Goal: Information Seeking & Learning: Learn about a topic

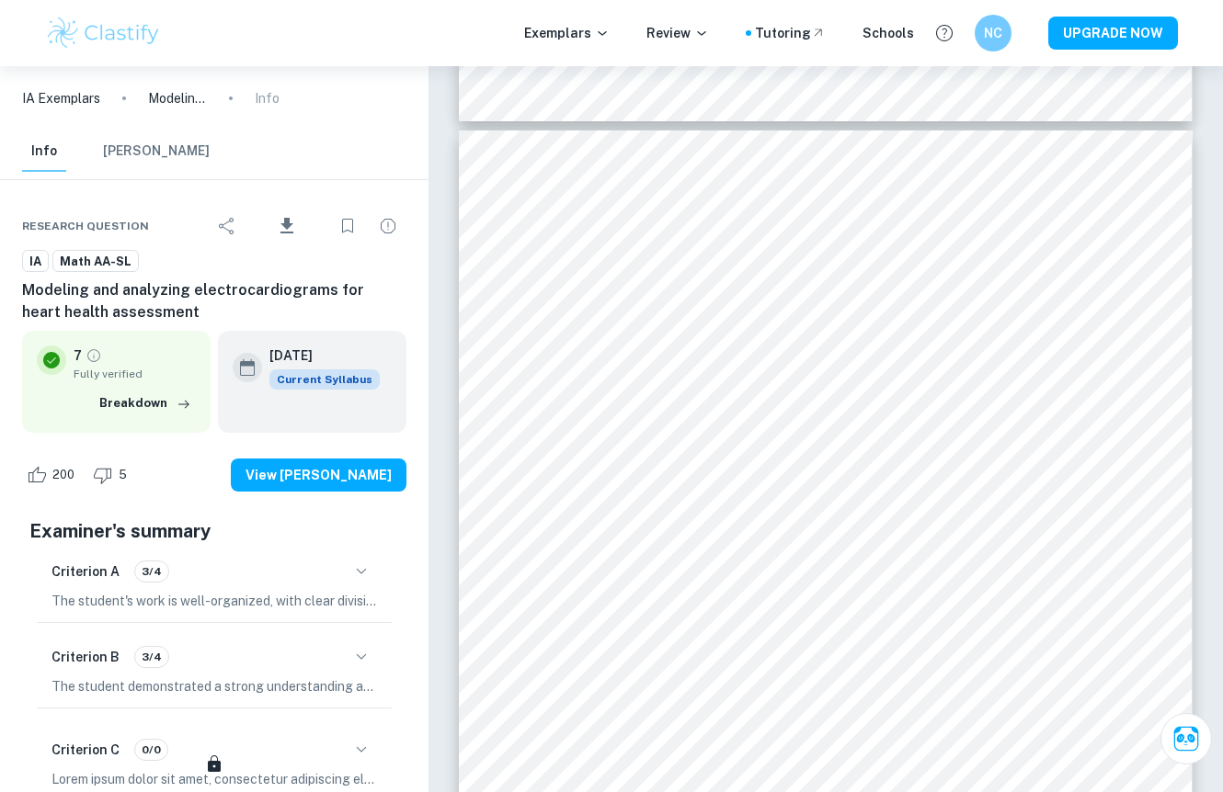
scroll to position [251, 0]
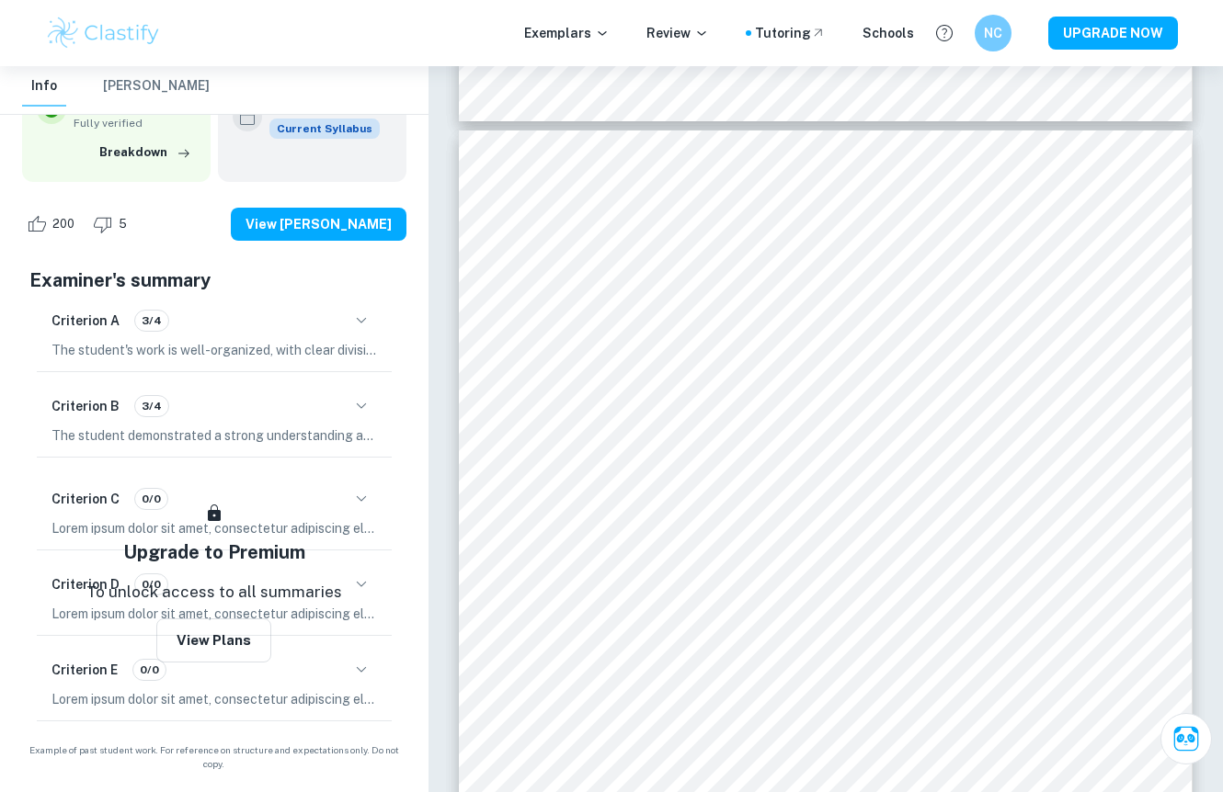
click at [131, 22] on img at bounding box center [103, 33] width 117 height 37
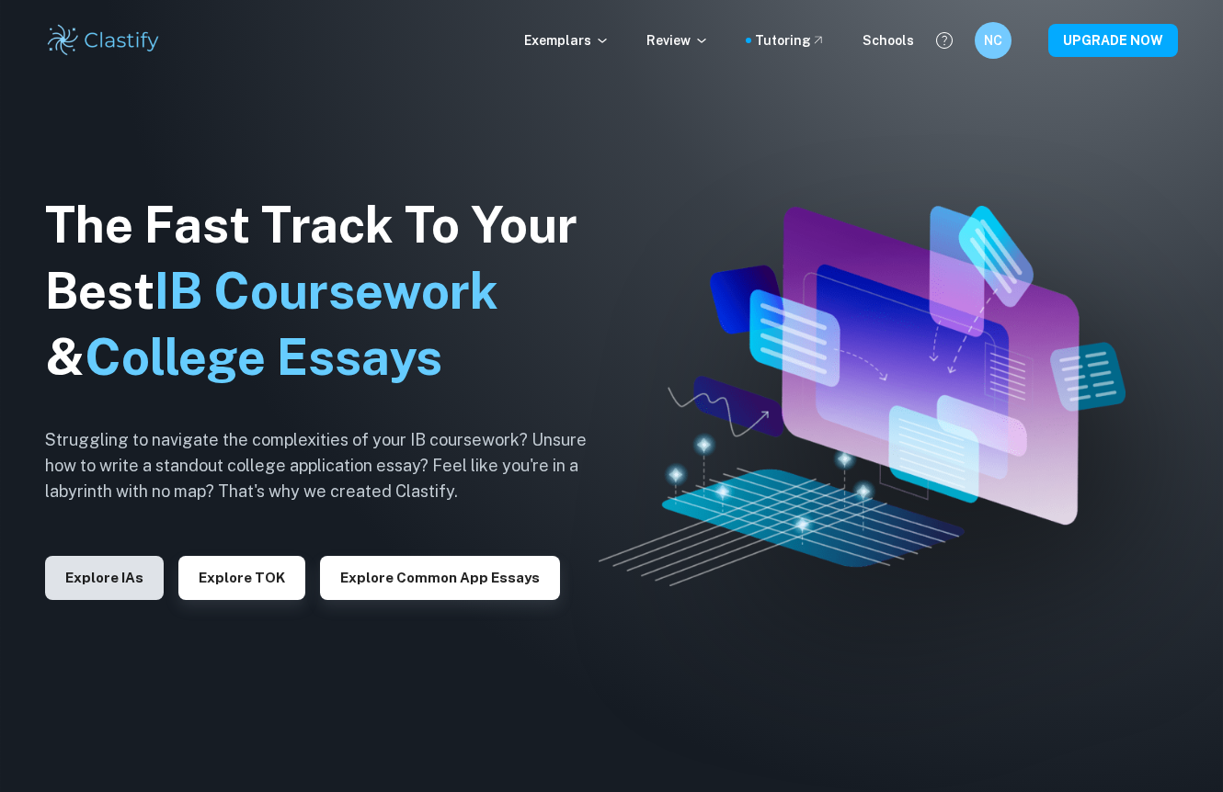
click at [103, 585] on button "Explore IAs" at bounding box center [104, 578] width 119 height 44
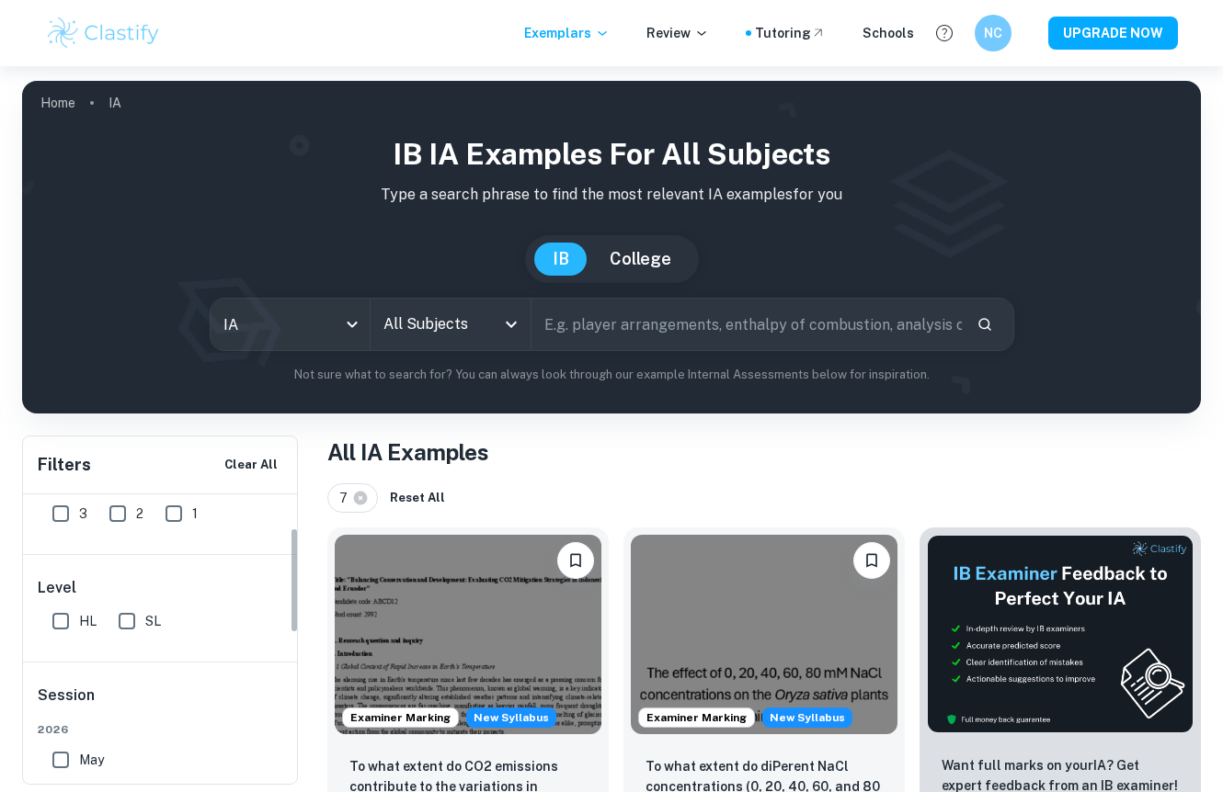
scroll to position [92, 0]
click at [601, 328] on input "text" at bounding box center [746, 324] width 430 height 51
type input "Biology"
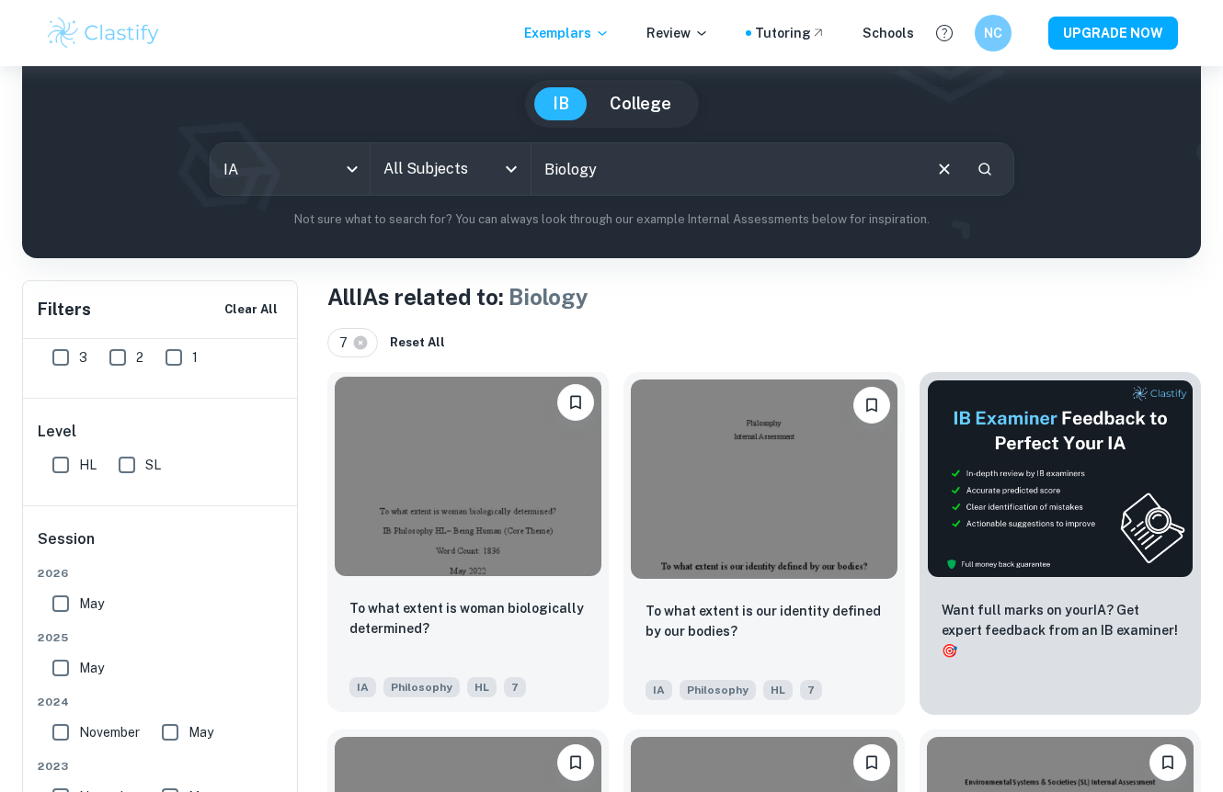
scroll to position [192, 0]
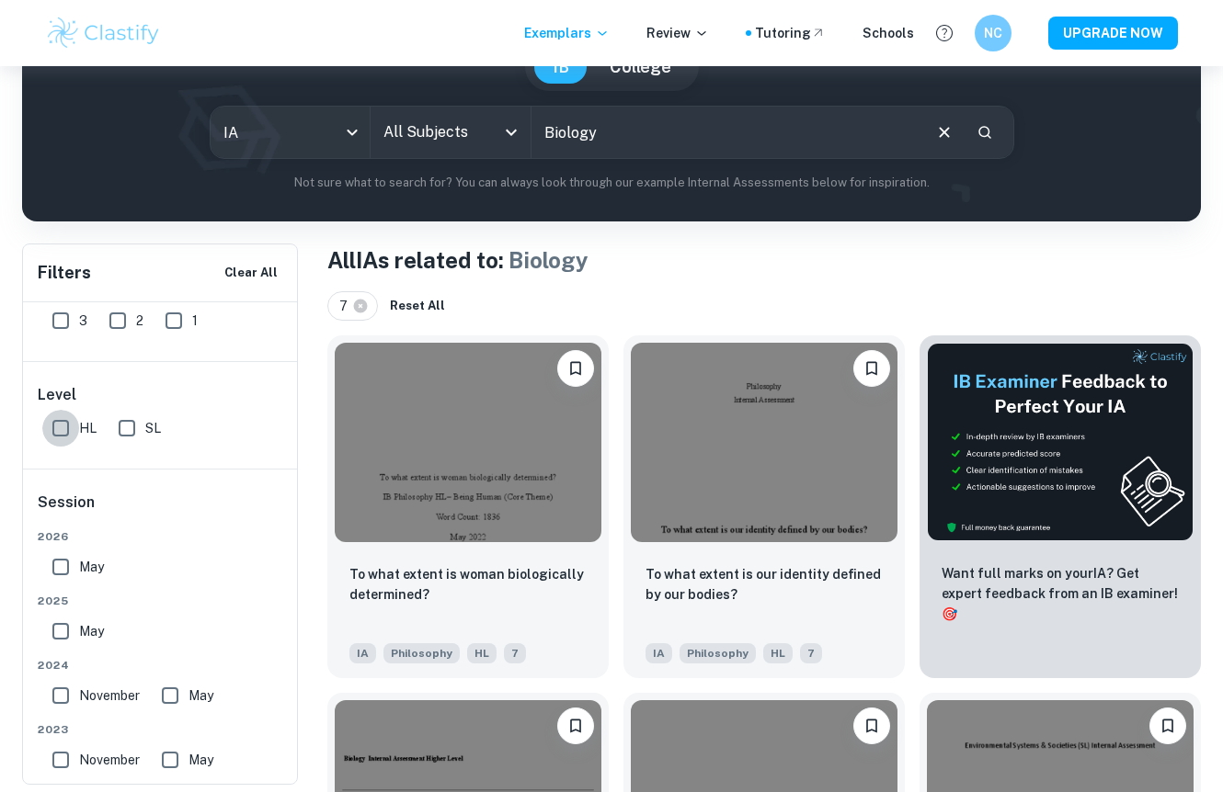
click at [73, 427] on input "HL" at bounding box center [60, 428] width 37 height 37
checkbox input "true"
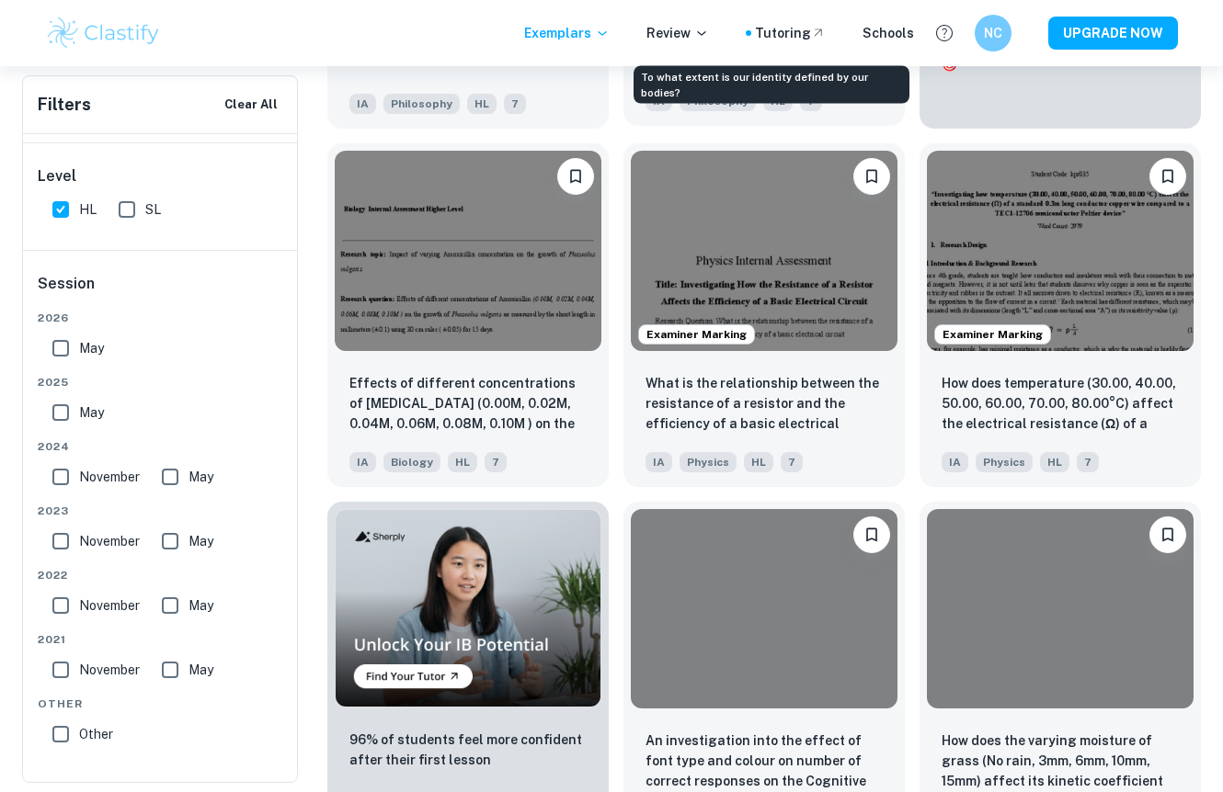
scroll to position [142, 0]
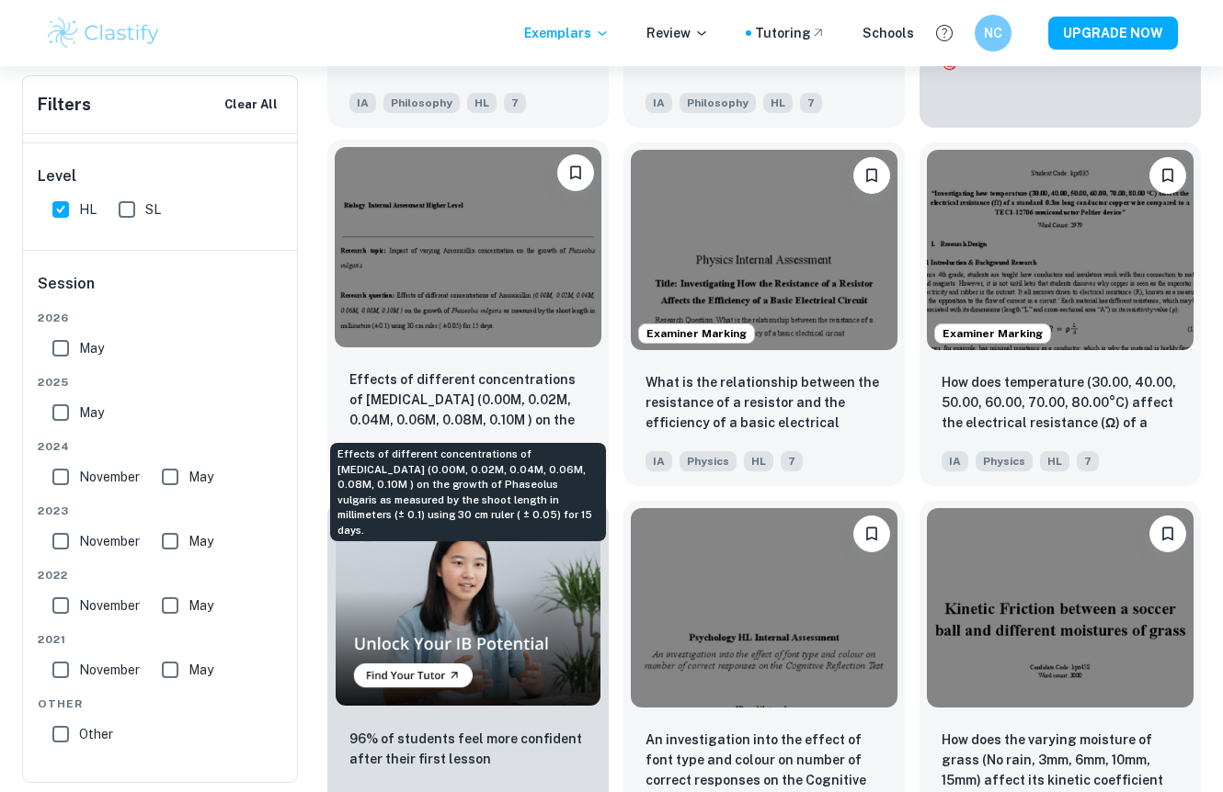
click at [507, 370] on p "Effects of different concentrations of [MEDICAL_DATA] (0.00M, 0.02M, 0.04M, 0.0…" at bounding box center [467, 401] width 237 height 63
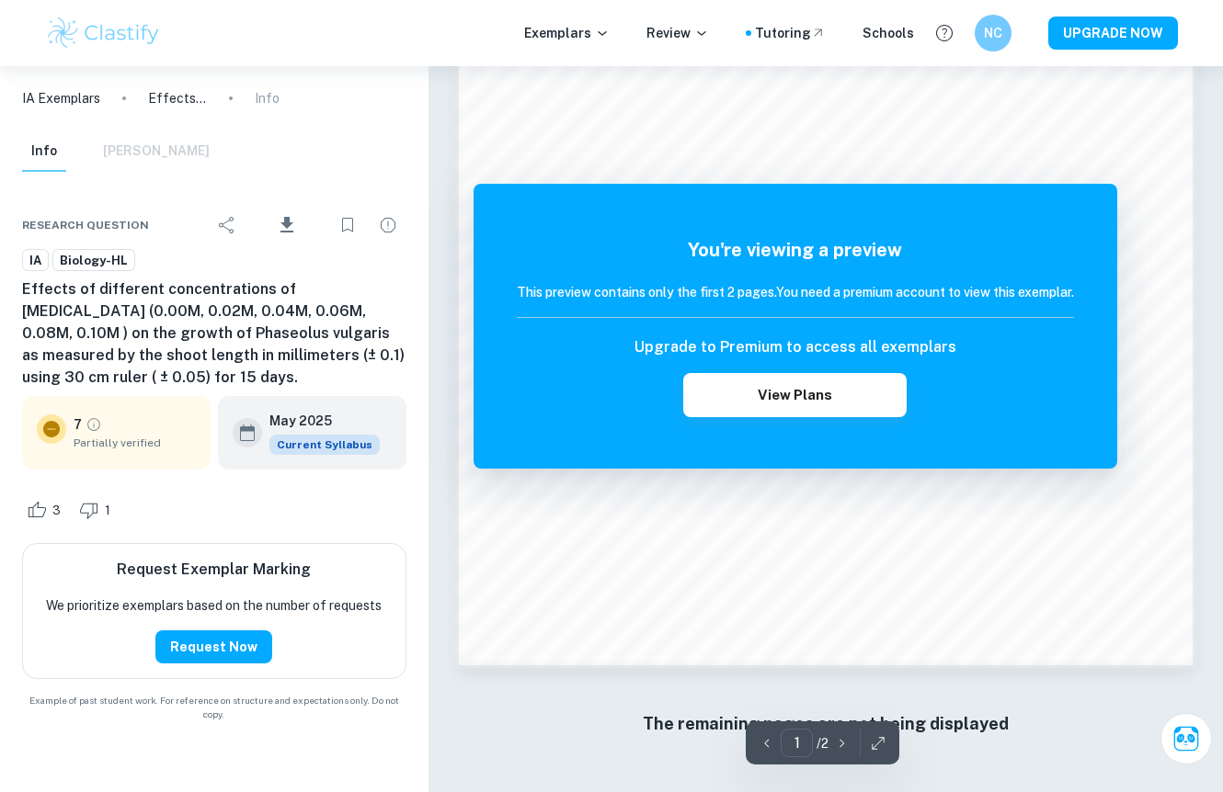
scroll to position [1326, 0]
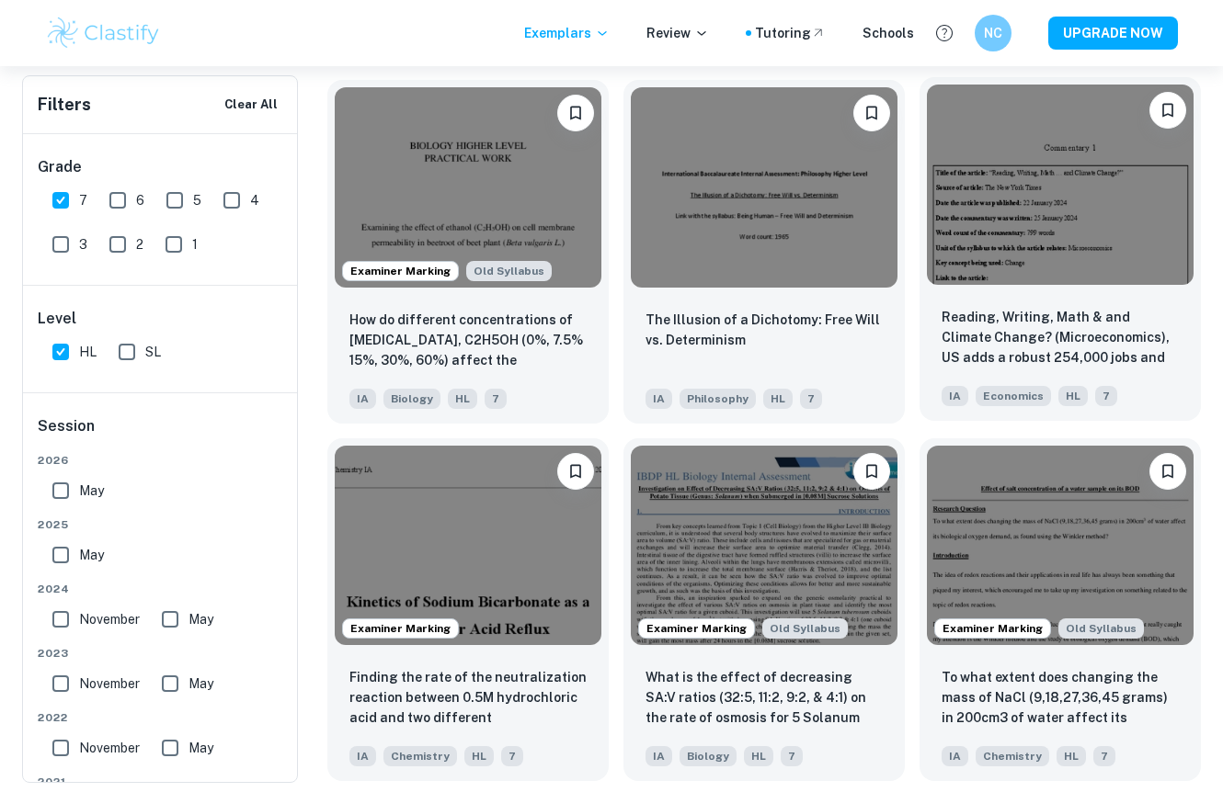
scroll to position [1623, 0]
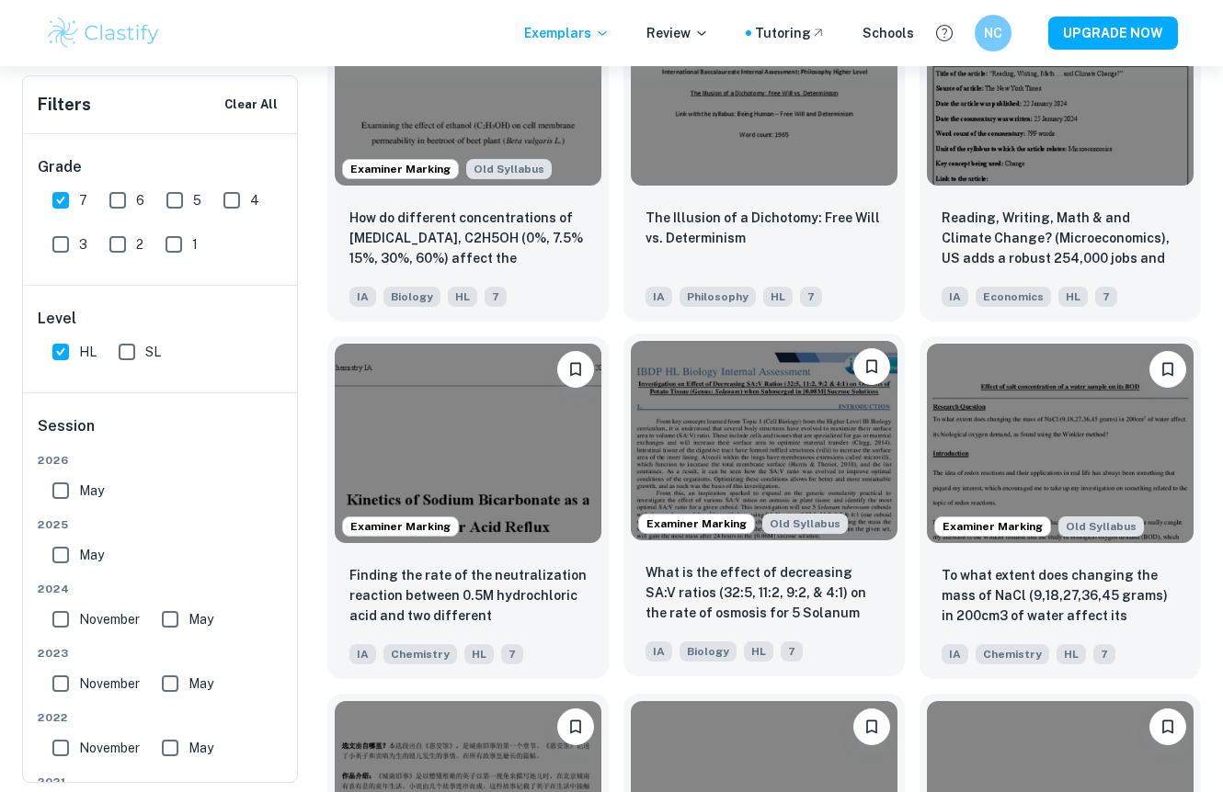
click at [790, 454] on img at bounding box center [764, 440] width 267 height 199
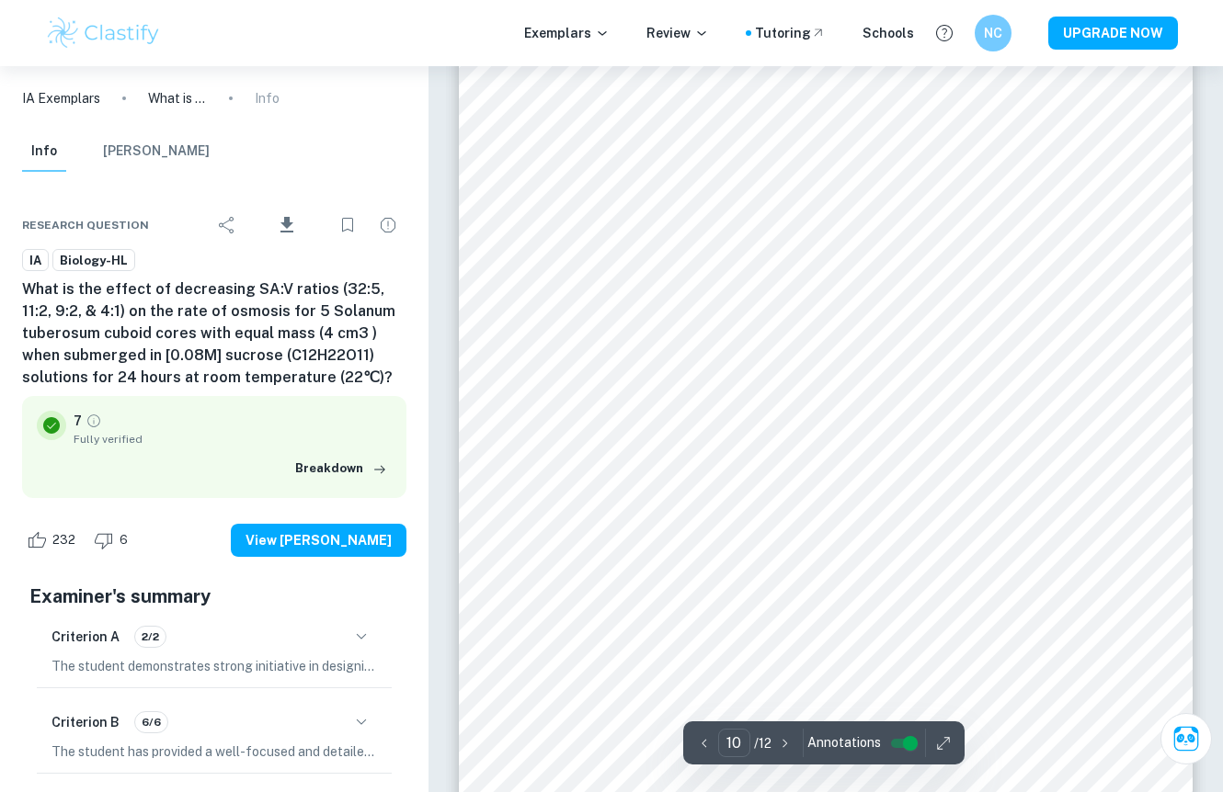
scroll to position [9274, 0]
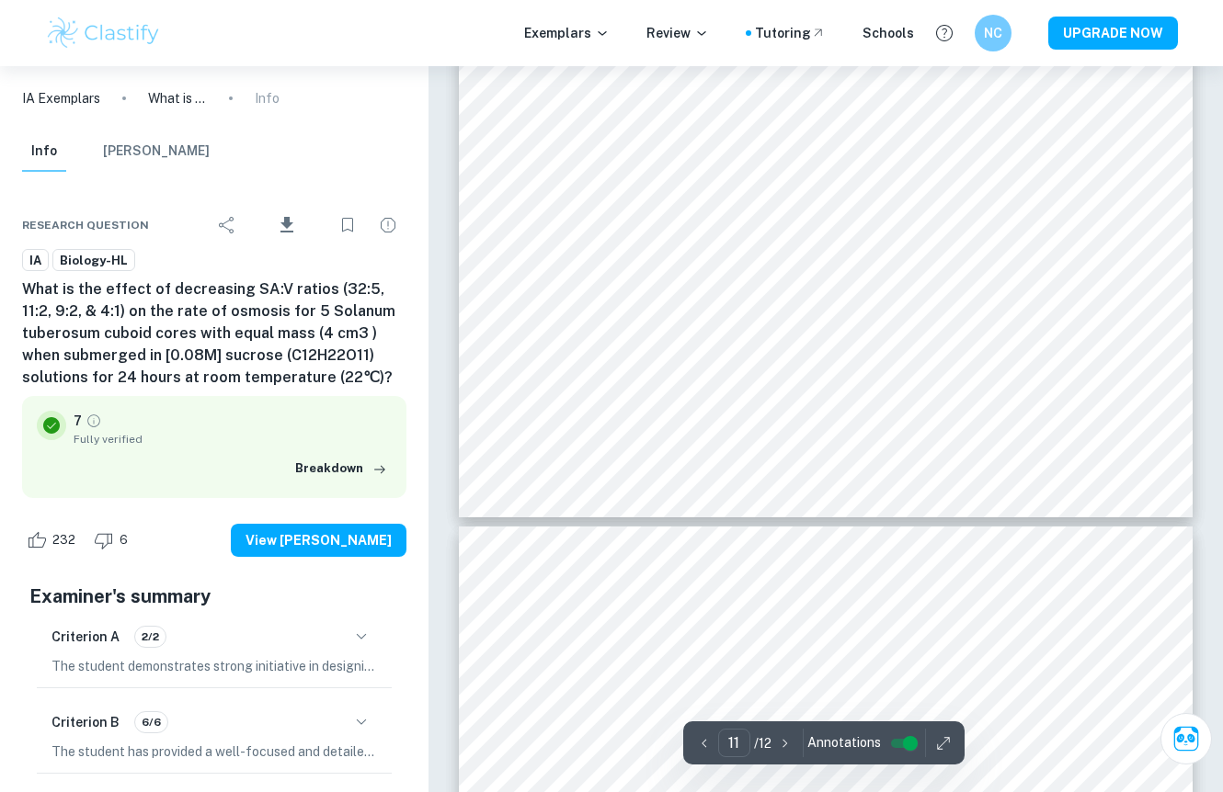
type input "12"
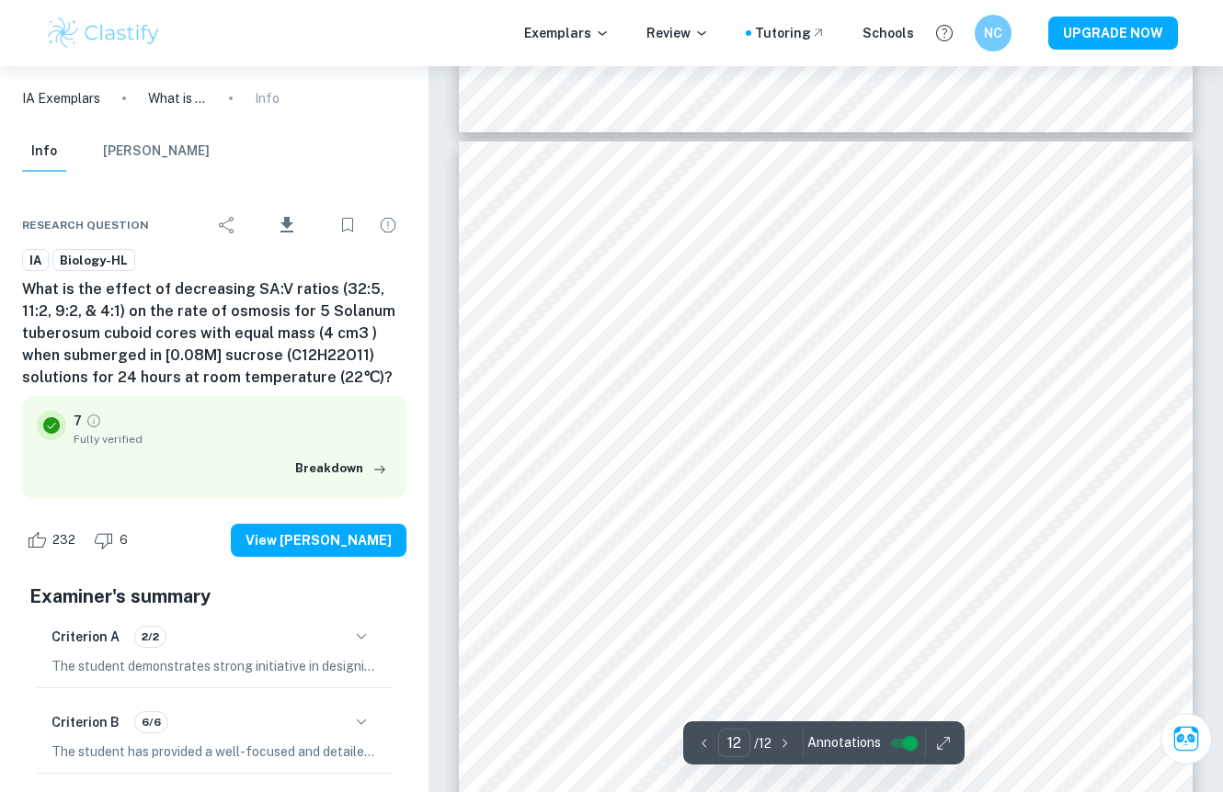
scroll to position [10906, 0]
